Goal: Navigation & Orientation: Find specific page/section

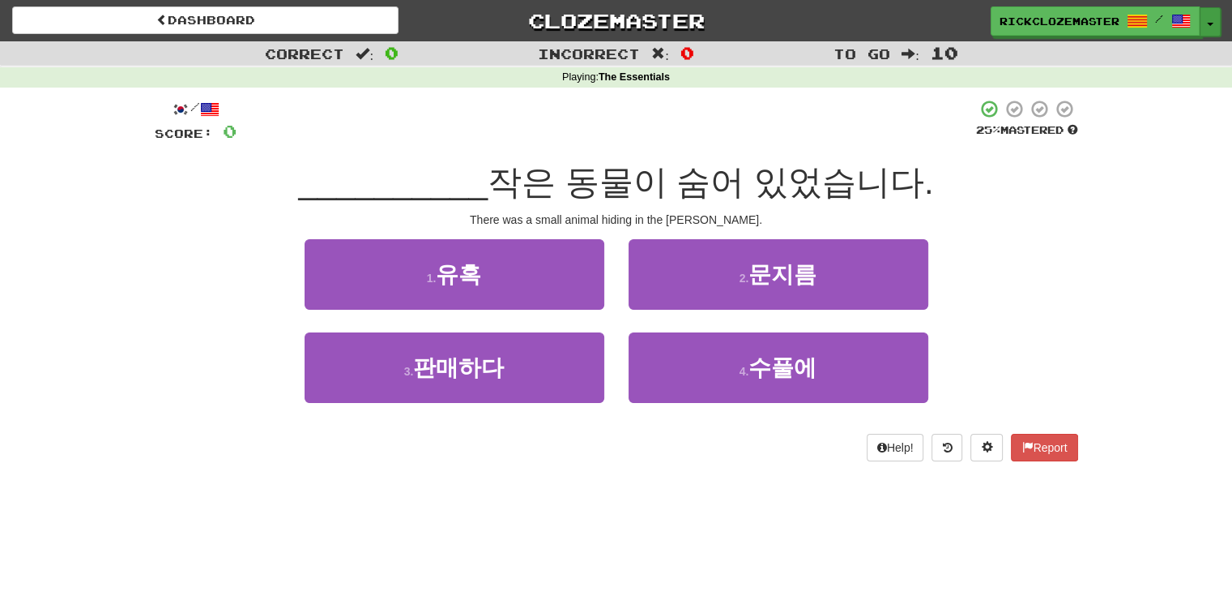
click at [1213, 19] on button "Toggle Dropdown" at bounding box center [1210, 21] width 21 height 29
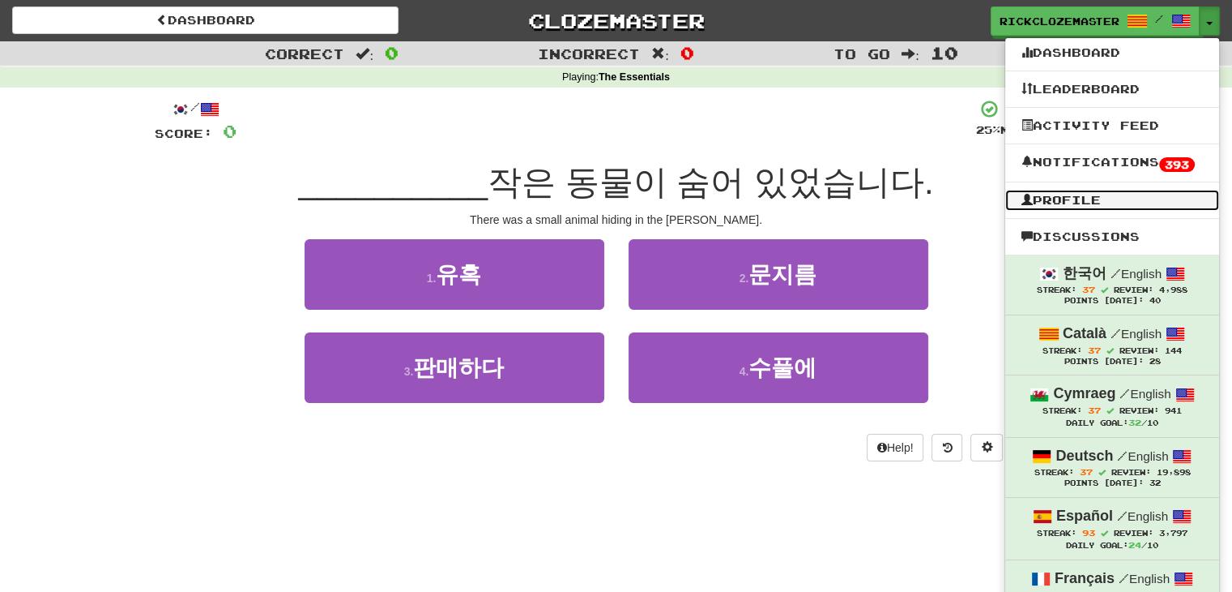
click at [1066, 201] on link "Profile" at bounding box center [1113, 200] width 214 height 21
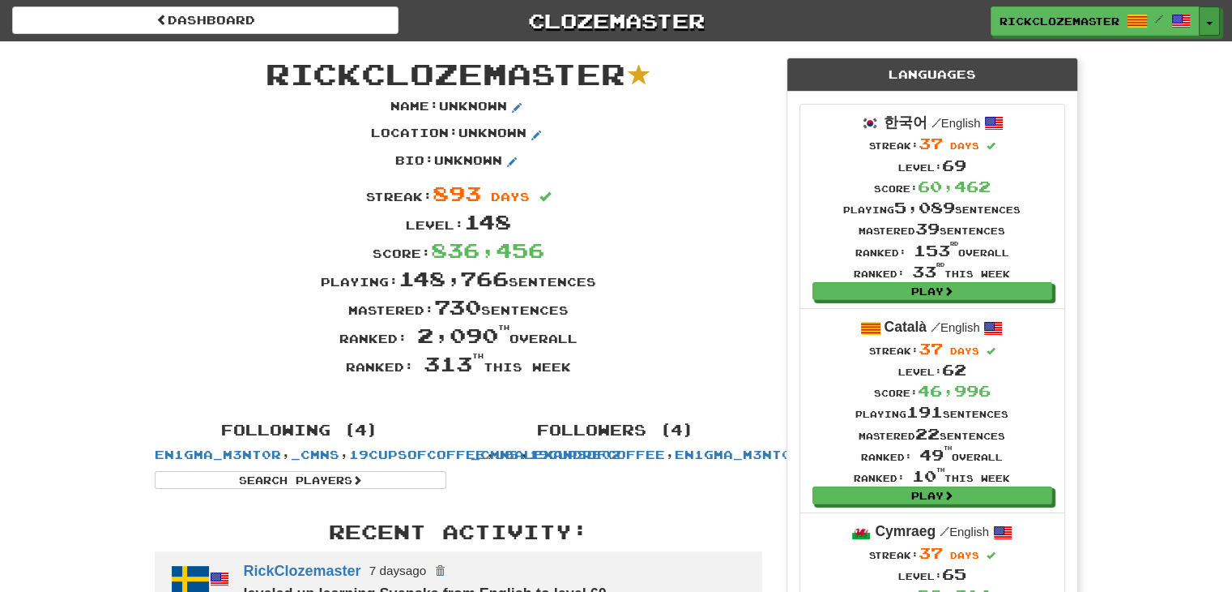
click at [1211, 19] on button "Toggle Dropdown" at bounding box center [1209, 20] width 21 height 29
